Goal: Information Seeking & Learning: Learn about a topic

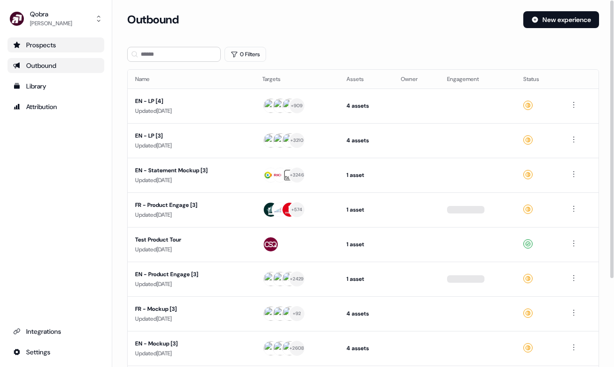
click at [58, 37] on link "Prospects" at bounding box center [55, 44] width 97 height 15
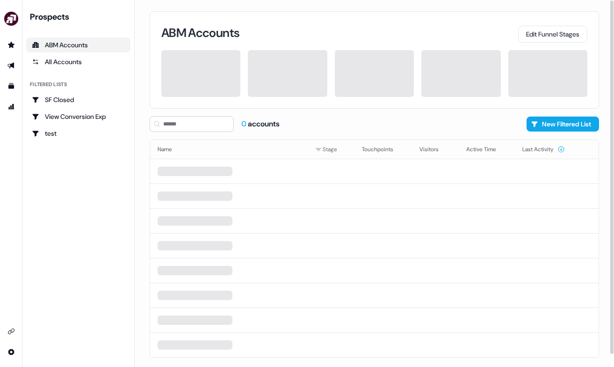
click at [90, 44] on div "ABM Accounts" at bounding box center [78, 44] width 93 height 9
click at [84, 58] on div "All Accounts" at bounding box center [78, 61] width 93 height 9
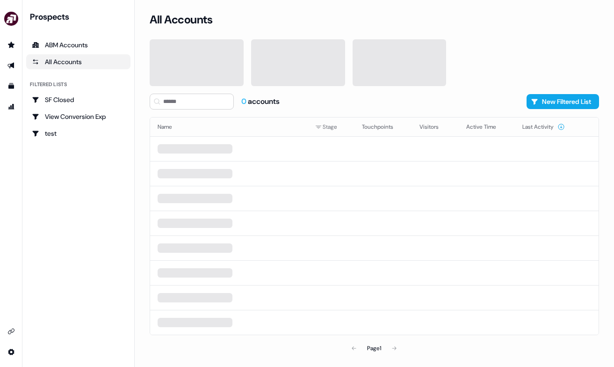
click at [84, 34] on div "Prospects ABM Accounts All Accounts Filtered lists SF Closed View Conversion Ex…" at bounding box center [78, 76] width 104 height 130
click at [84, 41] on div "ABM Accounts" at bounding box center [78, 44] width 93 height 9
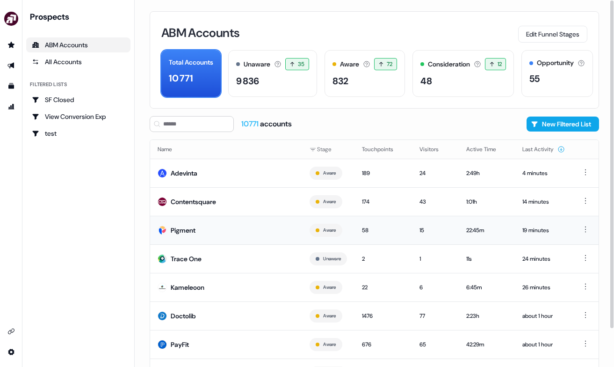
click at [217, 224] on td "Pigment" at bounding box center [226, 230] width 152 height 29
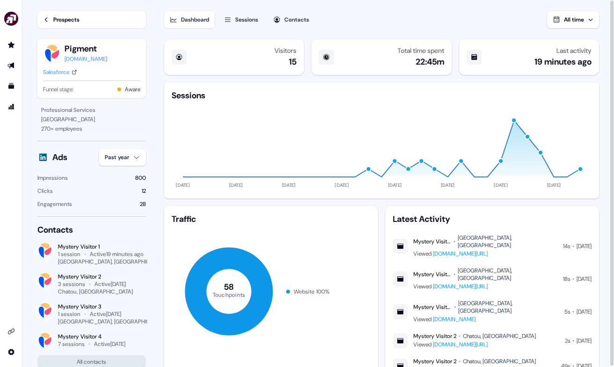
click at [44, 17] on icon at bounding box center [46, 19] width 7 height 7
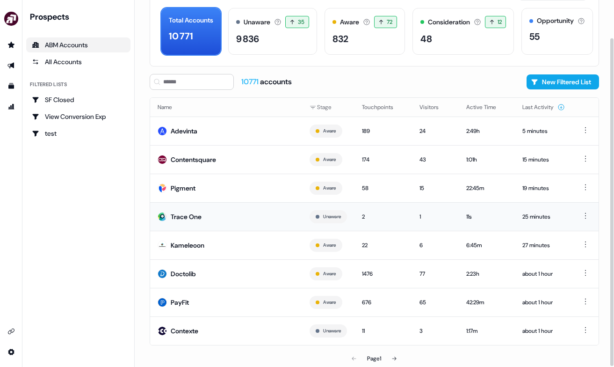
scroll to position [43, 0]
click at [394, 356] on icon at bounding box center [394, 358] width 6 height 6
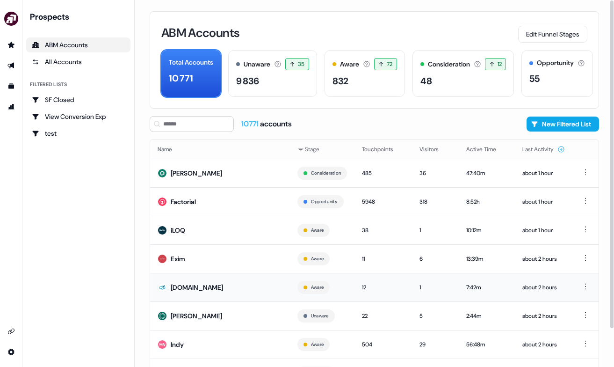
scroll to position [43, 0]
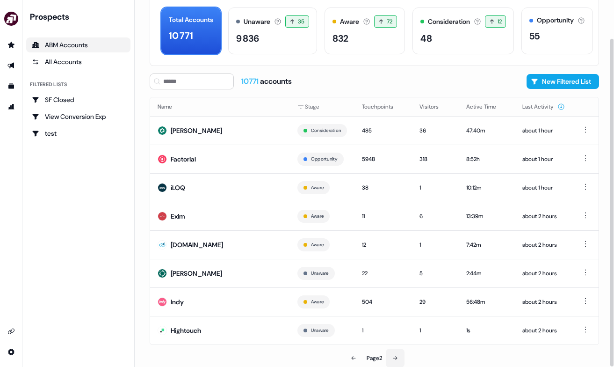
click at [399, 355] on button at bounding box center [395, 357] width 19 height 19
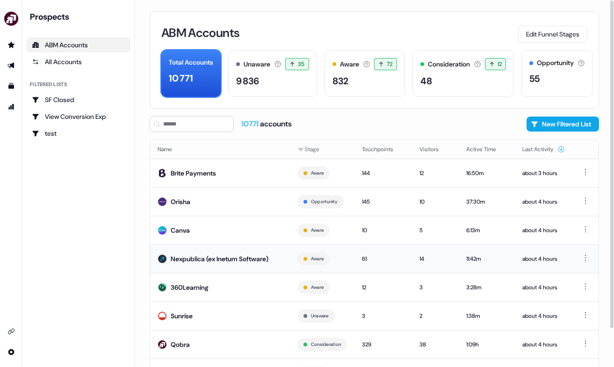
scroll to position [43, 0]
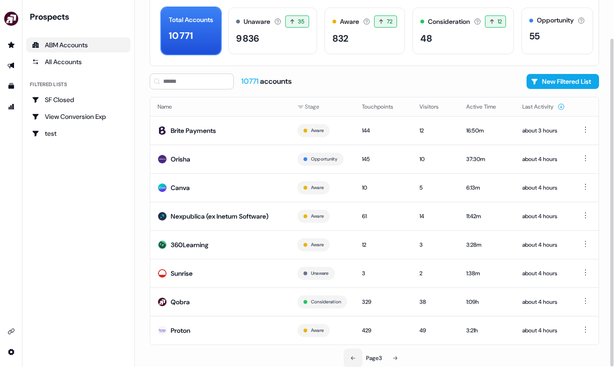
click at [351, 357] on icon at bounding box center [353, 358] width 6 height 6
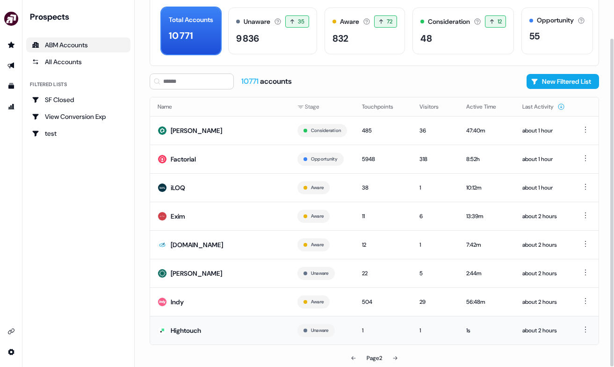
click at [389, 334] on td "1" at bounding box center [383, 330] width 58 height 29
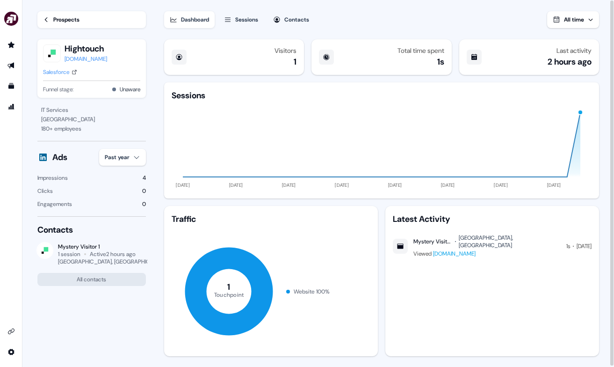
click at [49, 17] on icon at bounding box center [46, 19] width 7 height 7
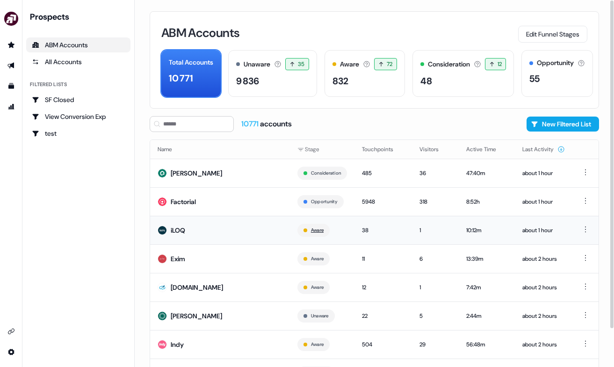
scroll to position [43, 0]
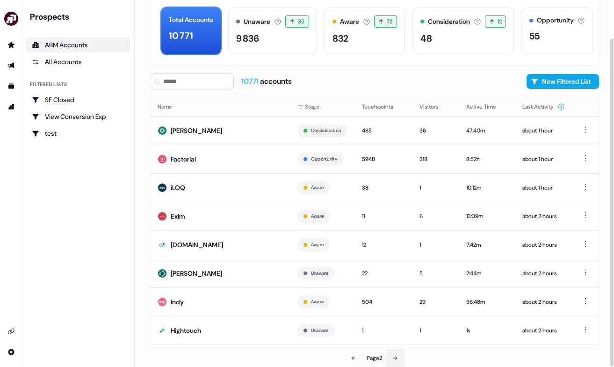
click at [399, 362] on button at bounding box center [395, 357] width 19 height 19
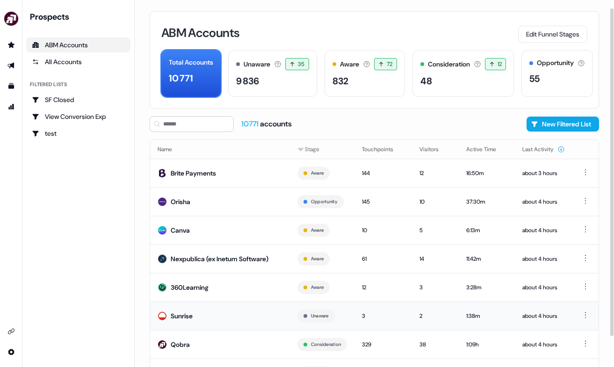
scroll to position [43, 0]
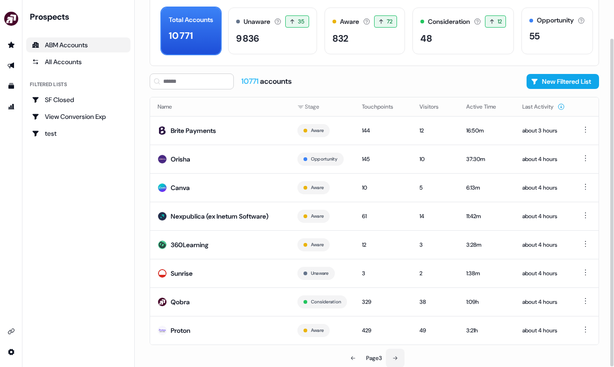
click at [398, 355] on icon at bounding box center [395, 358] width 6 height 6
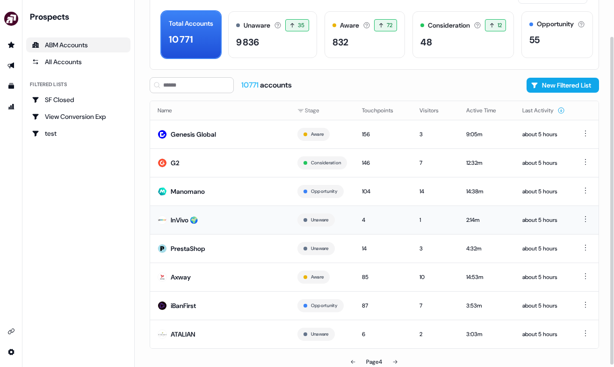
scroll to position [43, 0]
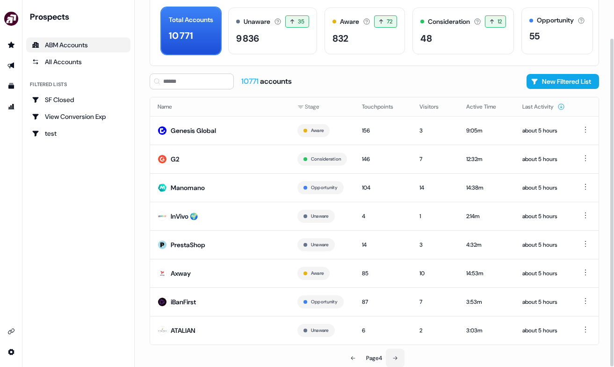
click at [396, 355] on icon at bounding box center [395, 358] width 6 height 6
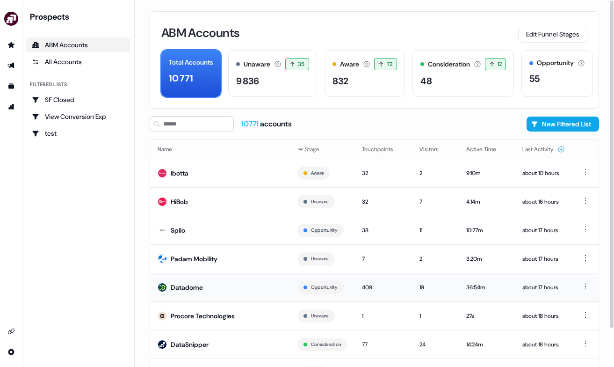
scroll to position [43, 0]
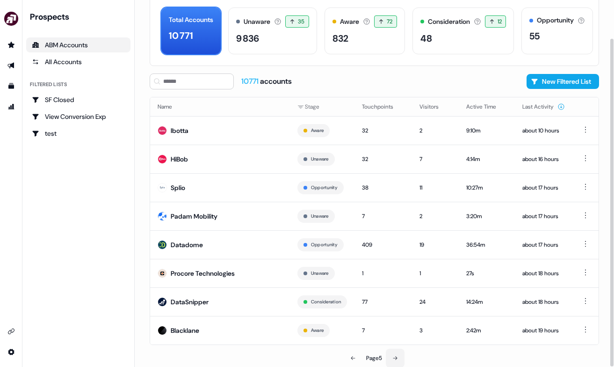
click at [400, 361] on button at bounding box center [395, 357] width 19 height 19
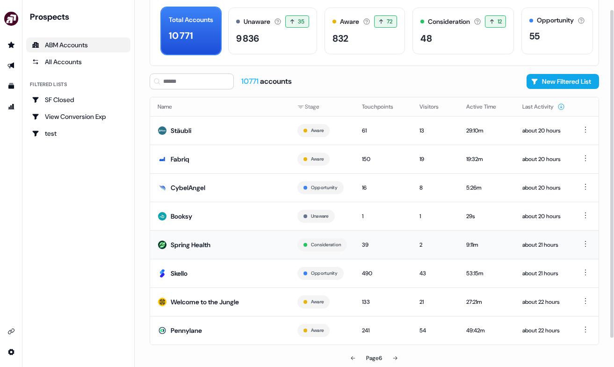
scroll to position [42, 0]
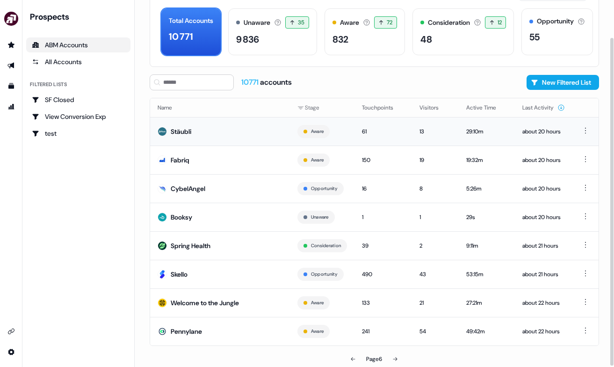
click at [252, 131] on td "Stäubli" at bounding box center [220, 131] width 140 height 29
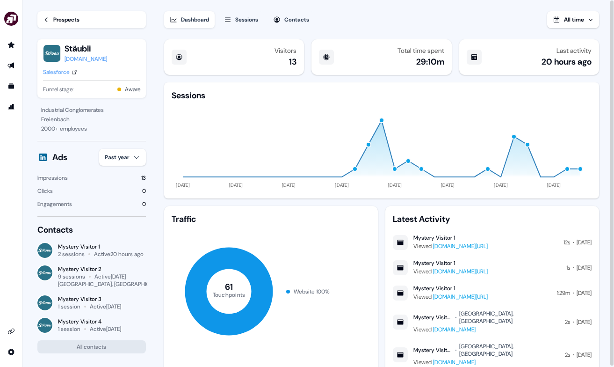
click at [65, 23] on div "Prospects" at bounding box center [66, 19] width 26 height 9
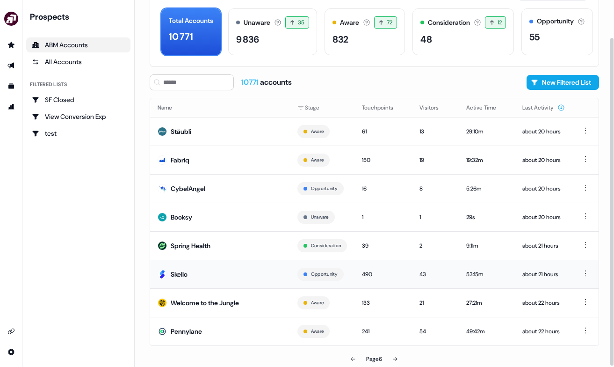
scroll to position [43, 0]
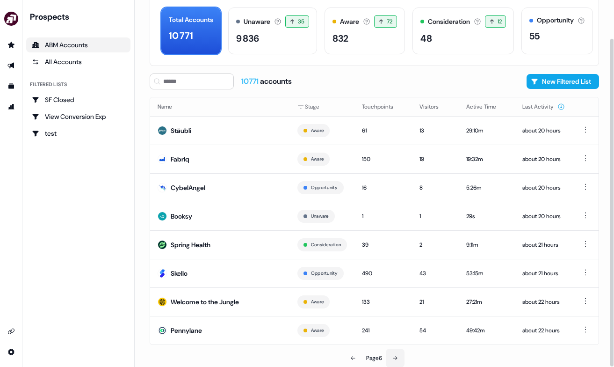
click at [401, 361] on button at bounding box center [395, 357] width 19 height 19
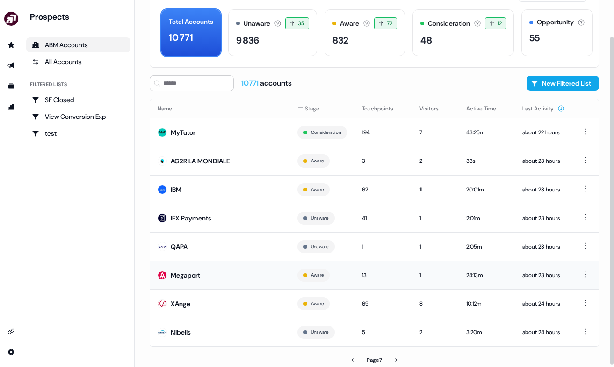
scroll to position [43, 0]
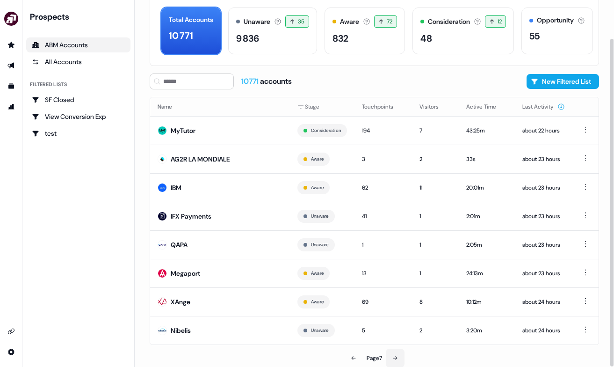
click at [398, 356] on icon at bounding box center [395, 358] width 6 height 6
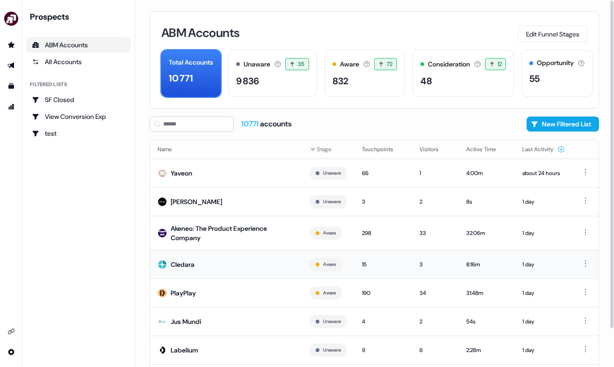
scroll to position [48, 0]
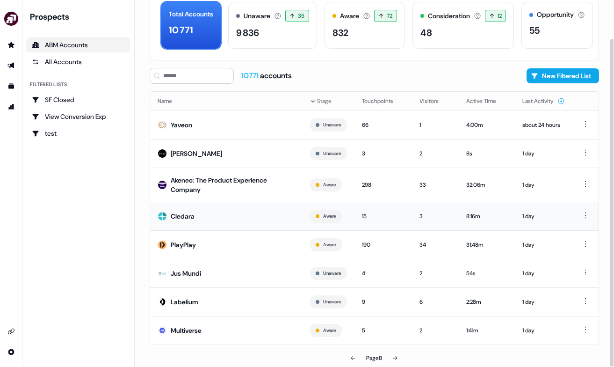
click at [387, 217] on div "15" at bounding box center [383, 215] width 43 height 9
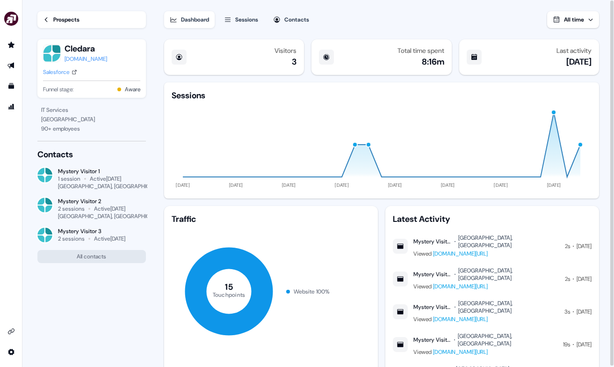
click at [105, 14] on link "Prospects" at bounding box center [91, 19] width 108 height 17
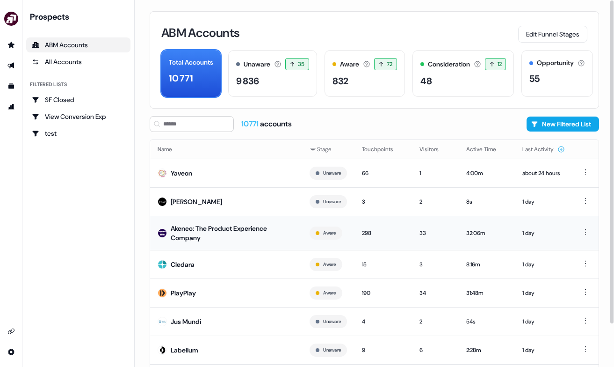
scroll to position [48, 0]
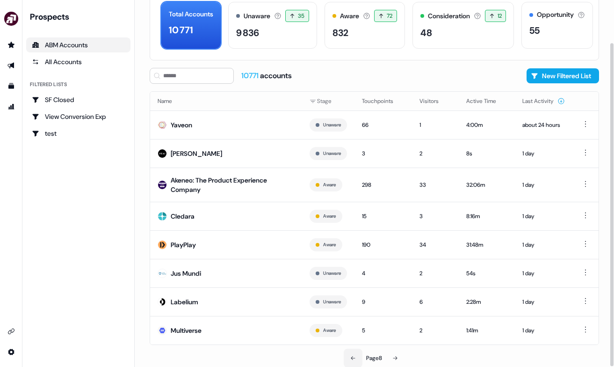
click at [358, 359] on button at bounding box center [353, 357] width 19 height 19
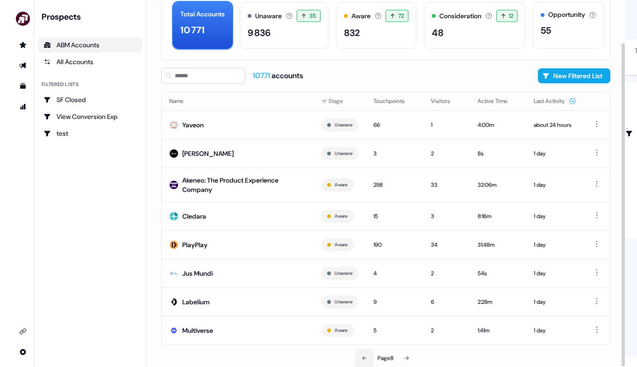
scroll to position [43, 0]
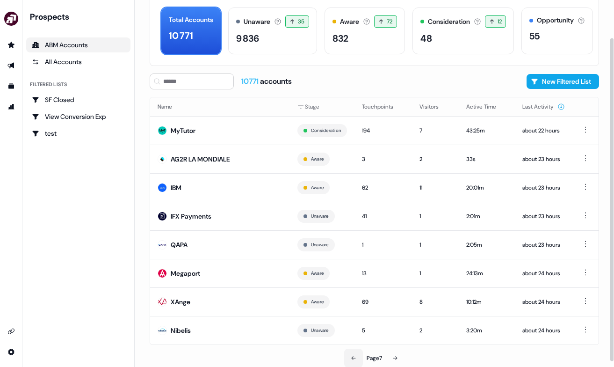
click at [358, 359] on button at bounding box center [353, 357] width 19 height 19
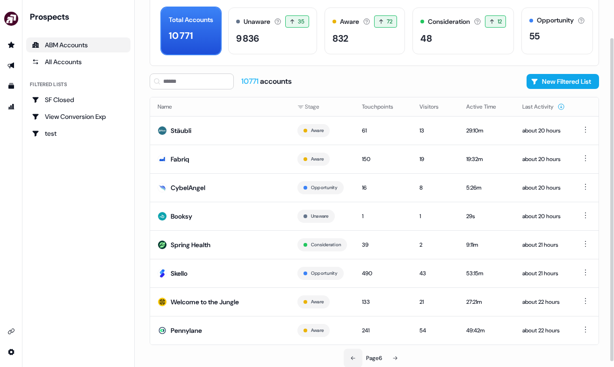
click at [358, 359] on button at bounding box center [353, 357] width 19 height 19
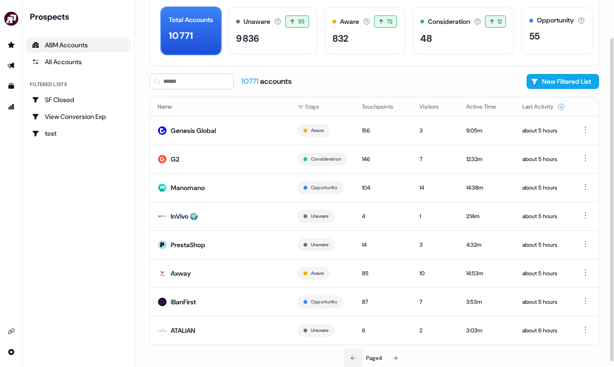
click at [358, 359] on button at bounding box center [353, 357] width 19 height 19
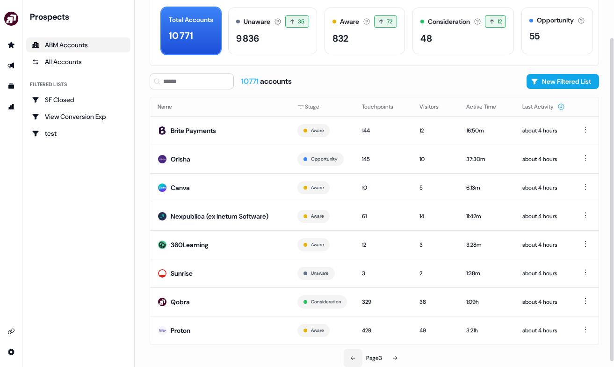
click at [358, 359] on button at bounding box center [353, 357] width 19 height 19
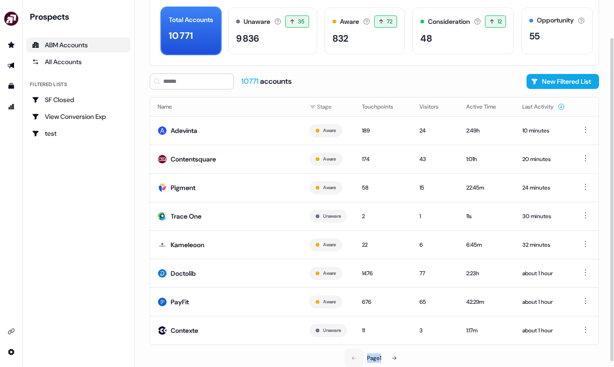
click at [358, 359] on div "Page 1" at bounding box center [374, 357] width 145 height 19
click at [377, 325] on div "11" at bounding box center [383, 329] width 43 height 9
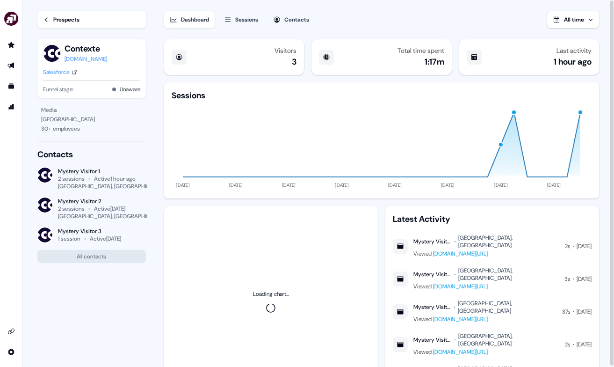
click at [65, 17] on div "Prospects" at bounding box center [66, 19] width 26 height 9
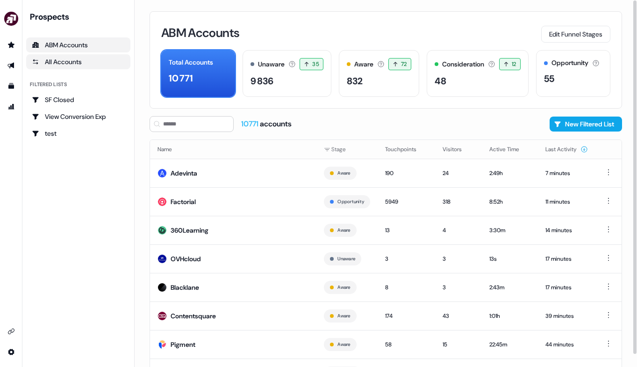
click at [96, 67] on link "All Accounts" at bounding box center [78, 61] width 104 height 15
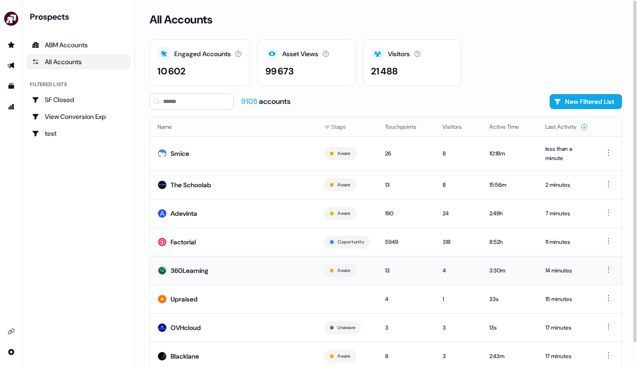
click at [249, 269] on td "360Learning" at bounding box center [233, 270] width 166 height 29
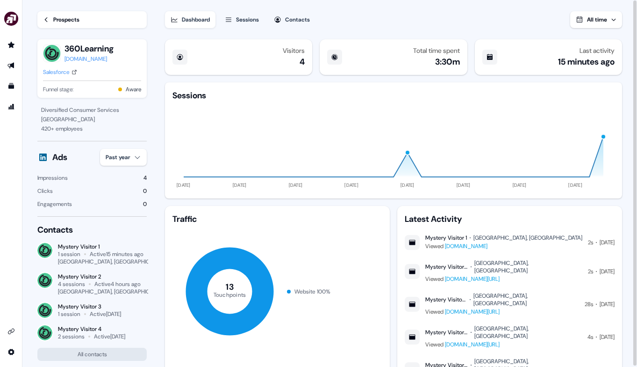
click at [53, 16] on link "Prospects" at bounding box center [91, 19] width 109 height 17
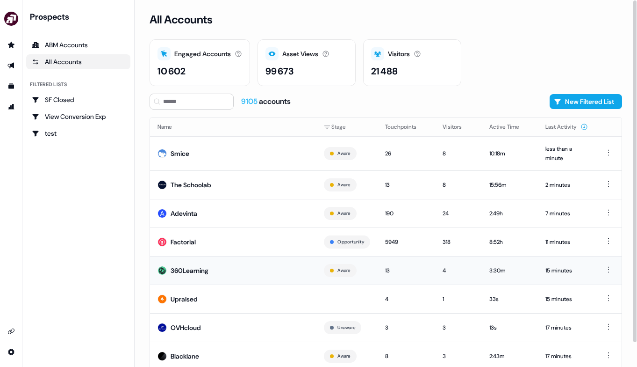
scroll to position [26, 0]
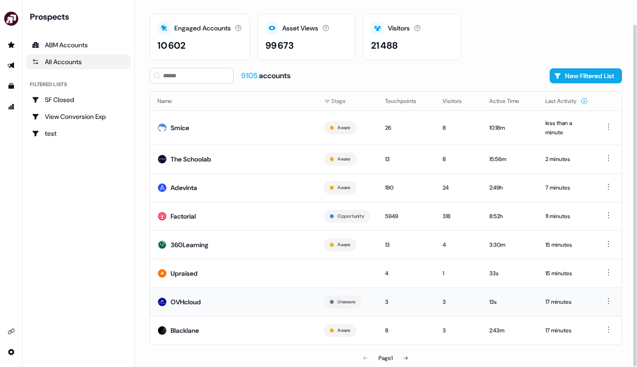
click at [229, 297] on td "OVHcloud" at bounding box center [233, 301] width 166 height 29
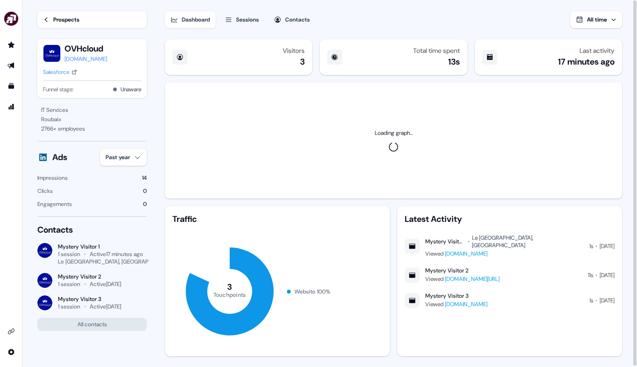
click at [56, 20] on div "Prospects" at bounding box center [66, 19] width 26 height 9
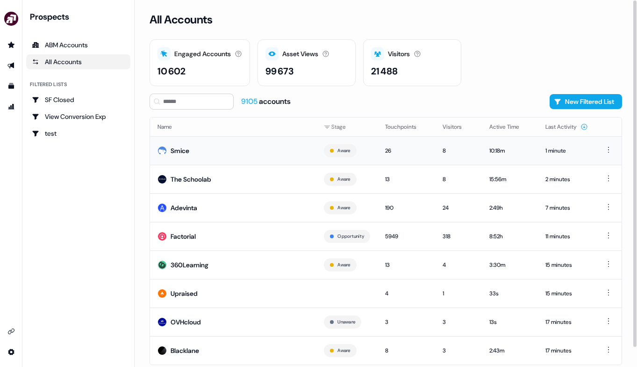
click at [247, 156] on td "Smice" at bounding box center [233, 150] width 166 height 29
